Goal: Find specific fact: Find specific fact

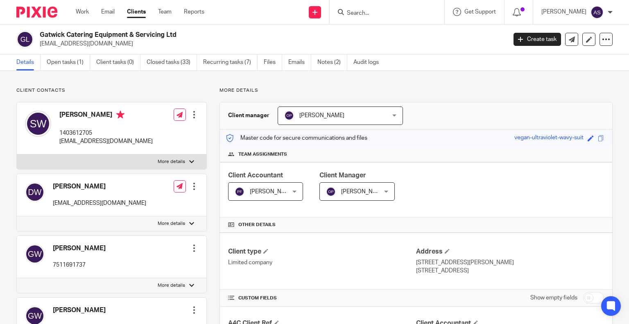
drag, startPoint x: 40, startPoint y: 32, endPoint x: 177, endPoint y: 32, distance: 137.2
click at [177, 32] on h2 "Gatwick Catering Equipment & Servicing Ltd" at bounding box center [224, 35] width 369 height 9
copy h2 "Gatwick Catering Equipment & Servicing Ltd"
click at [121, 35] on h2 "Gatwick Catering Equipment & Servicing Ltd" at bounding box center [224, 35] width 369 height 9
drag, startPoint x: 41, startPoint y: 32, endPoint x: 175, endPoint y: 35, distance: 134.3
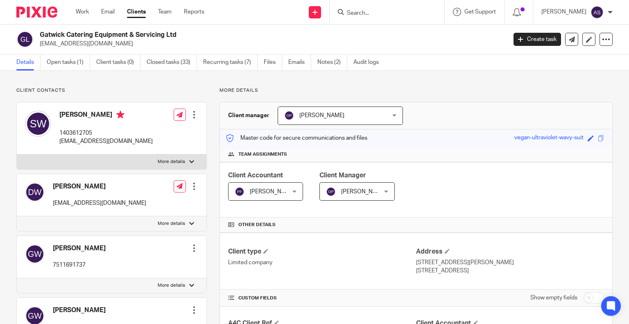
click at [206, 35] on h2 "Gatwick Catering Equipment & Servicing Ltd" at bounding box center [224, 35] width 369 height 9
copy h2 "Gatwick Catering Equipment & Servicing Ltd"
click at [165, 32] on h2 "Gatwick Catering Equipment & Servicing Ltd" at bounding box center [224, 35] width 369 height 9
drag, startPoint x: 39, startPoint y: 33, endPoint x: 197, endPoint y: 33, distance: 157.2
click at [197, 33] on h2 "Gatwick Catering Equipment & Servicing Ltd" at bounding box center [224, 35] width 369 height 9
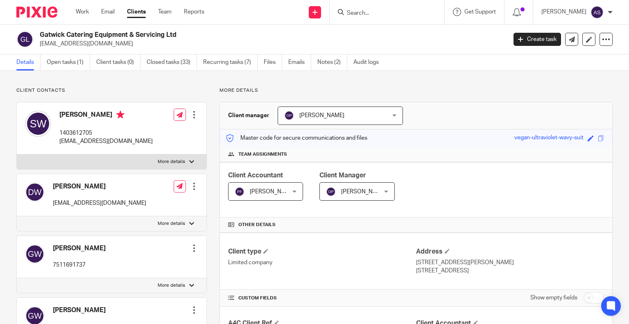
copy h2 "Gatwick Catering Equipment & Servicing Ltd"
click at [222, 36] on h2 "Gatwick Catering Equipment & Servicing Ltd" at bounding box center [224, 35] width 369 height 9
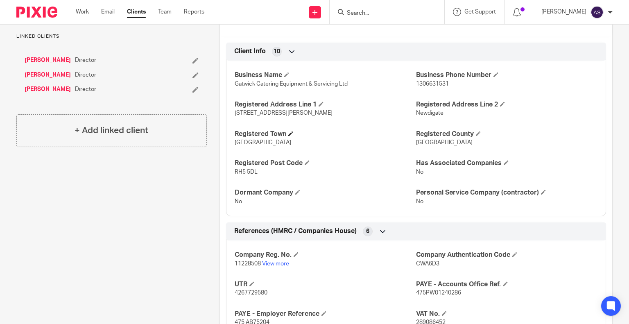
scroll to position [450, 0]
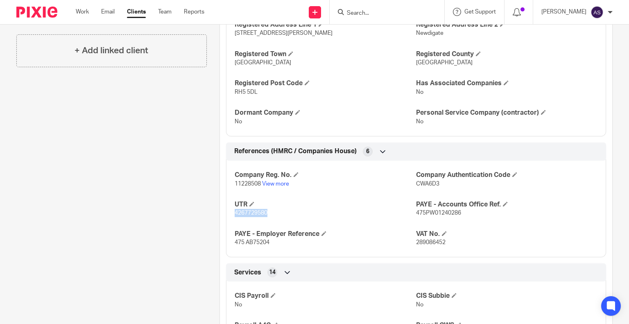
drag, startPoint x: 232, startPoint y: 211, endPoint x: 270, endPoint y: 211, distance: 38.1
click at [270, 211] on div "Company Reg. No. 11228508 View more Company Authentication Code CWA6D3 UTR 4267…" at bounding box center [416, 205] width 380 height 103
copy span "4267729580"
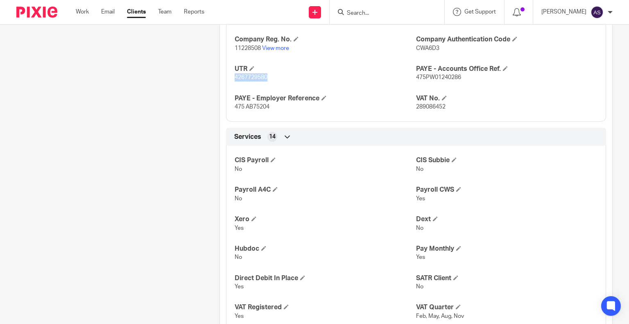
scroll to position [760, 0]
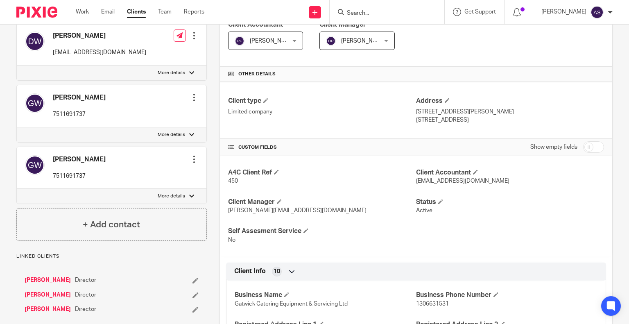
scroll to position [0, 0]
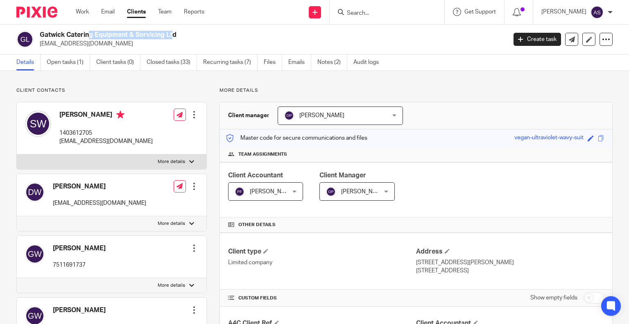
drag, startPoint x: 41, startPoint y: 33, endPoint x: 129, endPoint y: 29, distance: 88.9
click at [129, 29] on div "Gatwick Catering Equipment & Servicing Ltd info@gatwickcateringequipmentservici…" at bounding box center [314, 40] width 629 height 30
copy h2 "Gatwick Catering Equipment"
